Goal: Information Seeking & Learning: Learn about a topic

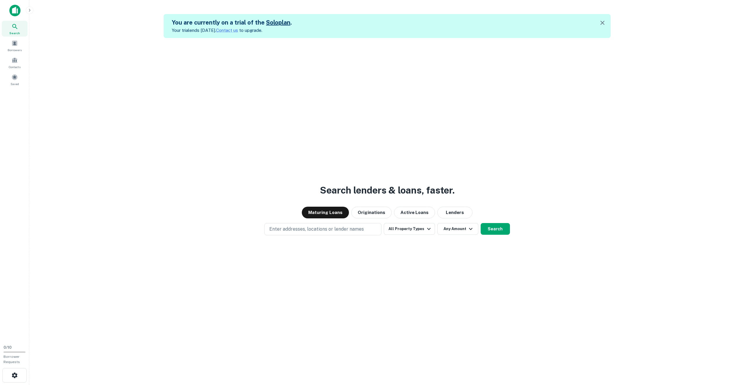
click at [511, 138] on div "Search lenders & loans, faster. Maturing Loans Originations Active Loans Lender…" at bounding box center [387, 230] width 706 height 385
click at [294, 226] on p "Enter addresses, locations or lender names" at bounding box center [316, 229] width 95 height 7
click at [456, 210] on button "Lenders" at bounding box center [454, 213] width 35 height 12
click at [311, 227] on p "Enter addresses, locations or lender names" at bounding box center [316, 229] width 95 height 7
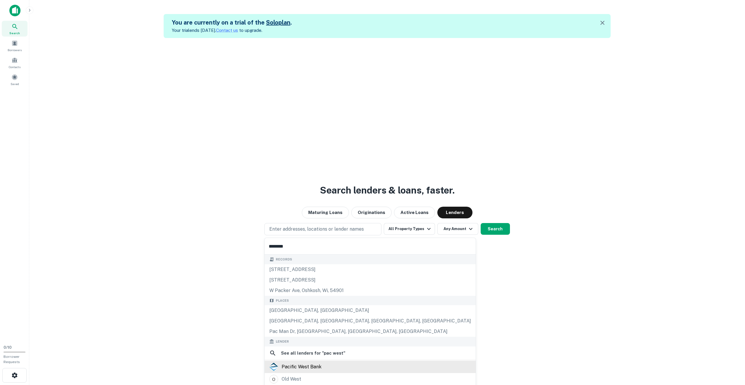
type input "********"
click at [308, 366] on div "pacific west bank" at bounding box center [302, 367] width 40 height 9
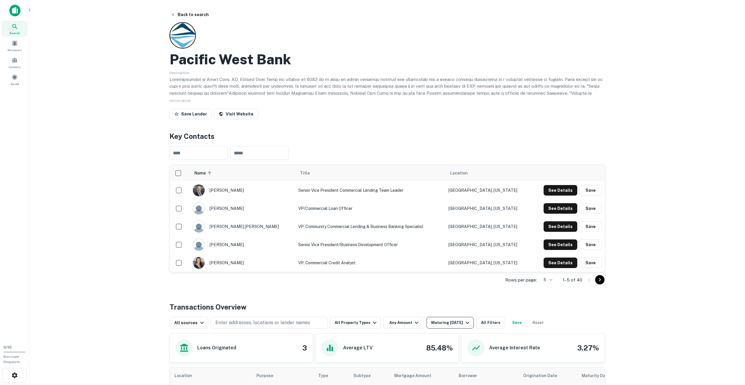
scroll to position [59, 0]
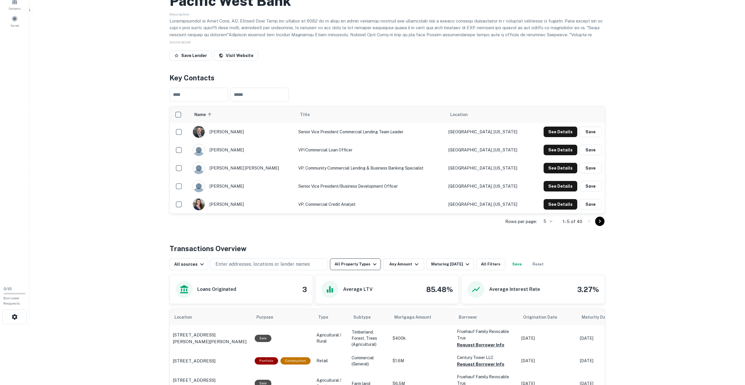
click at [364, 265] on button "All Property Types" at bounding box center [355, 265] width 51 height 12
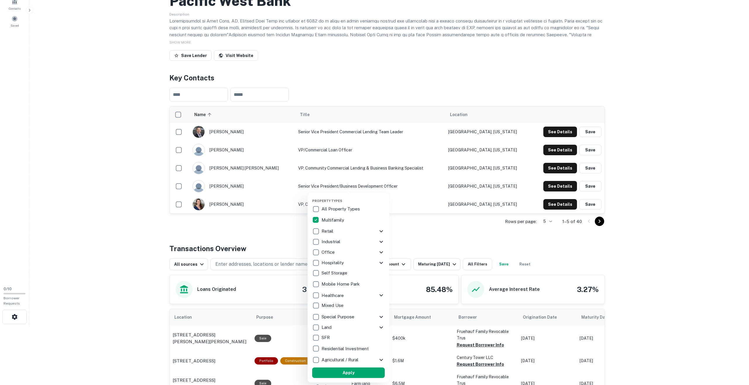
click at [432, 233] on div at bounding box center [374, 192] width 749 height 385
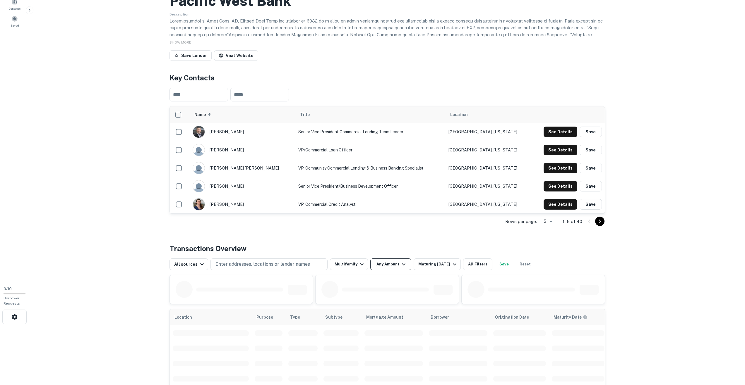
click at [402, 264] on icon "button" at bounding box center [403, 264] width 7 height 7
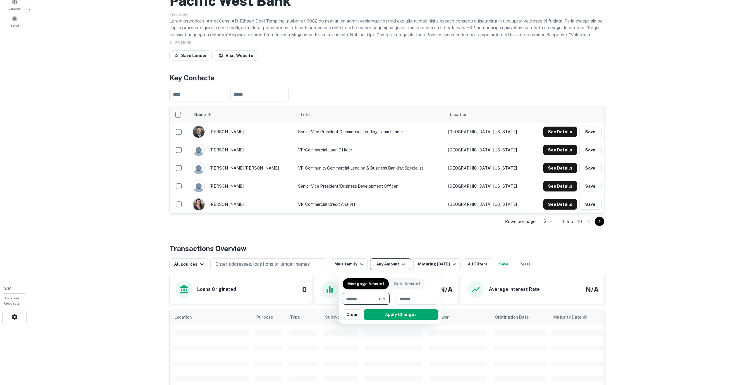
type input "*******"
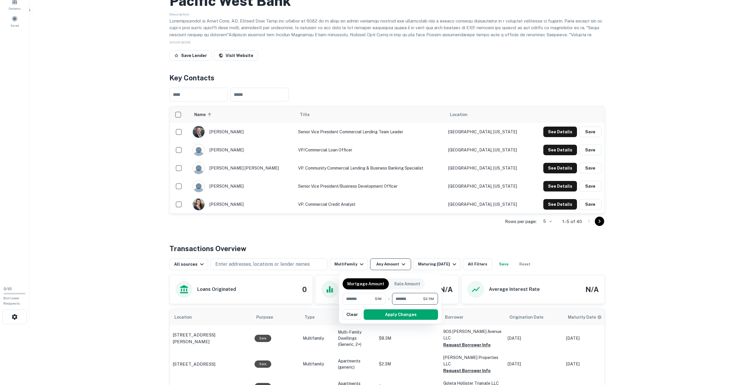
type input "********"
click at [407, 317] on button "Apply Changes" at bounding box center [401, 315] width 74 height 11
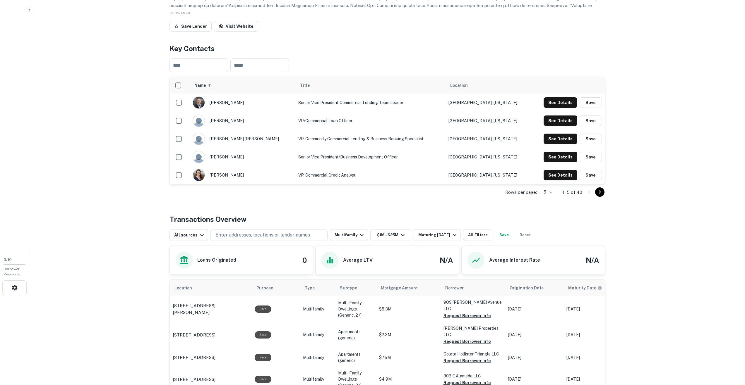
scroll to position [146, 0]
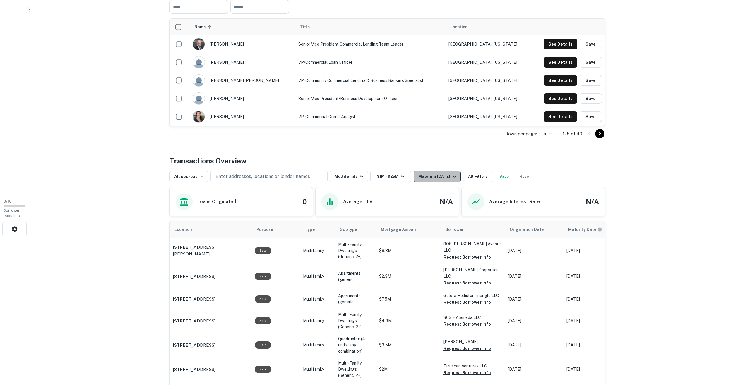
click at [444, 178] on div "Maturing [DATE]" at bounding box center [438, 176] width 40 height 7
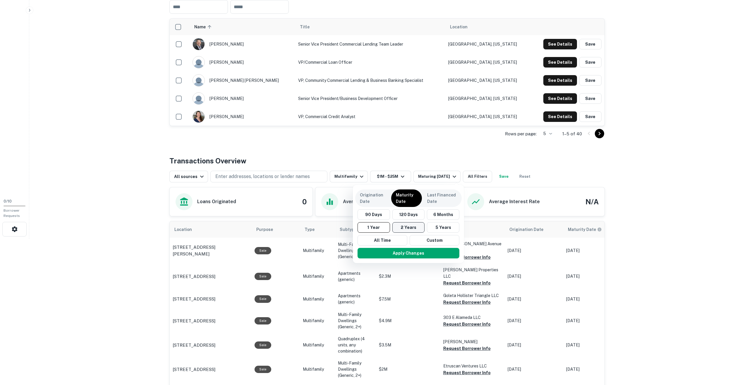
click at [410, 227] on button "2 Years" at bounding box center [408, 227] width 32 height 11
click at [427, 253] on button "Apply Changes" at bounding box center [412, 253] width 102 height 11
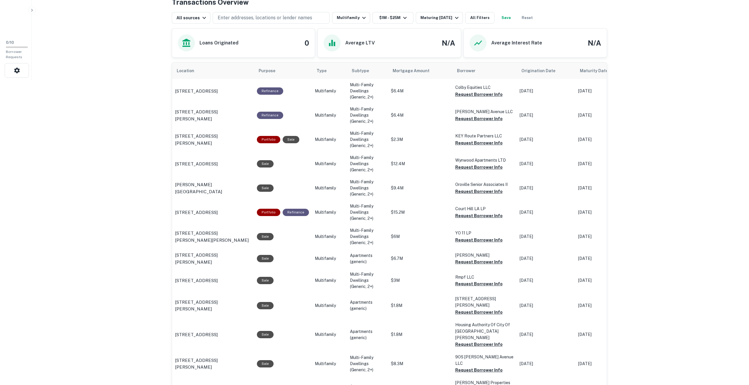
scroll to position [247, 0]
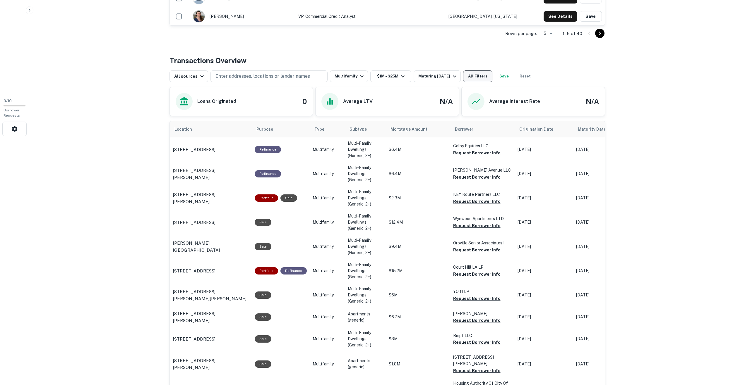
click at [478, 75] on button "All Filters" at bounding box center [477, 77] width 29 height 12
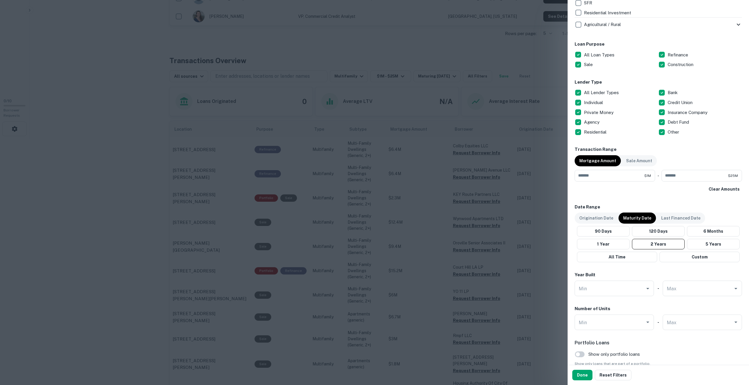
scroll to position [351, 0]
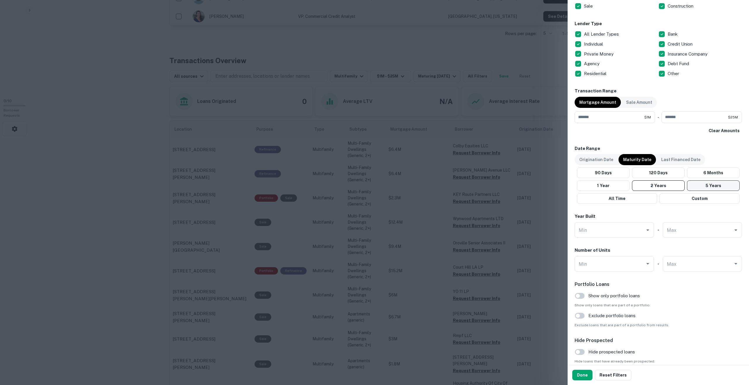
click at [718, 186] on button "5 Years" at bounding box center [713, 186] width 53 height 11
click at [707, 187] on button "5 Years" at bounding box center [713, 186] width 53 height 11
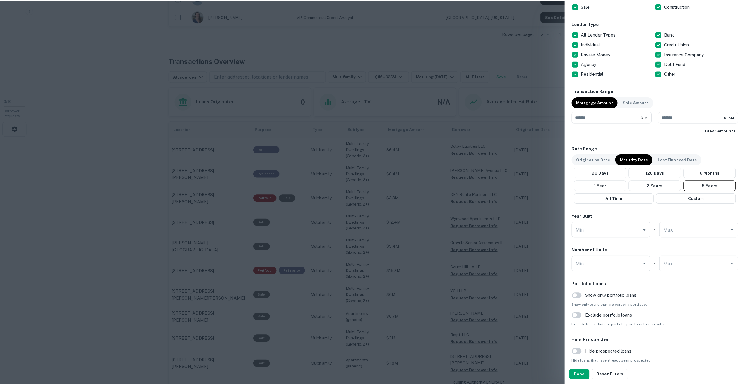
scroll to position [415, 0]
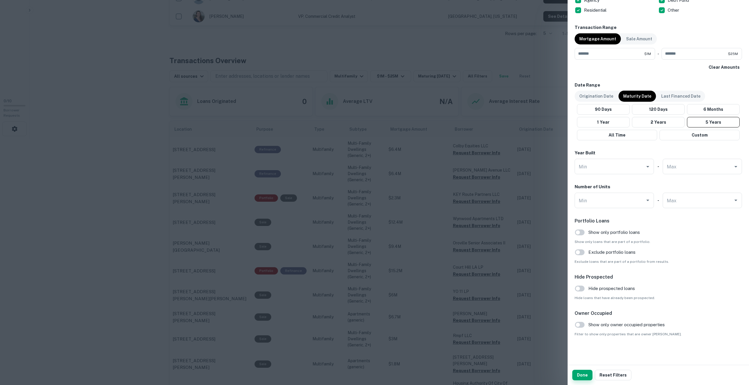
click at [584, 376] on button "Done" at bounding box center [582, 375] width 20 height 11
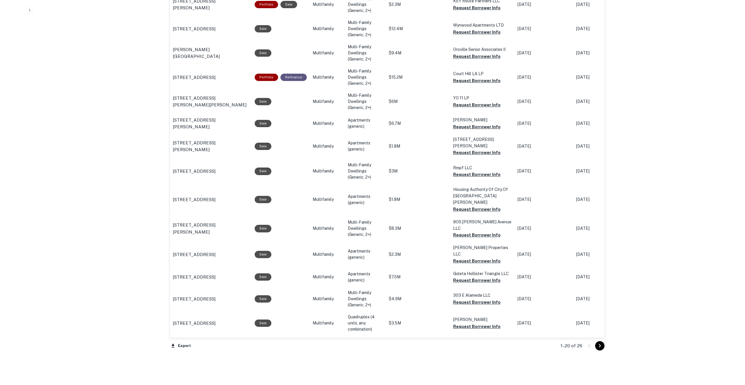
scroll to position [535, 0]
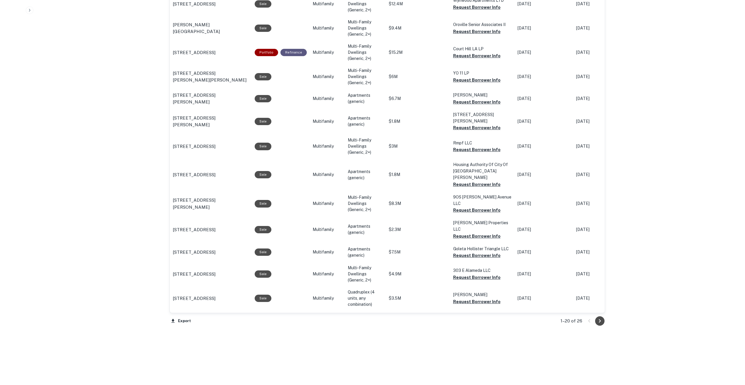
click at [599, 321] on icon "Go to next page" at bounding box center [599, 321] width 7 height 7
